Goal: Task Accomplishment & Management: Manage account settings

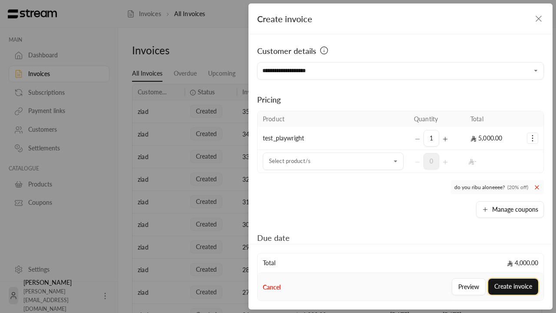
click at [513, 286] on button "Create invoice" at bounding box center [513, 286] width 50 height 16
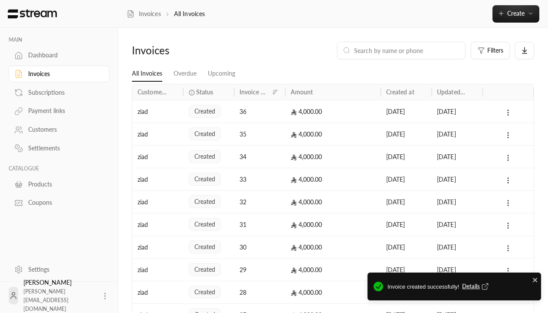
click at [476, 286] on span "Details" at bounding box center [476, 286] width 29 height 9
